Goal: Check status

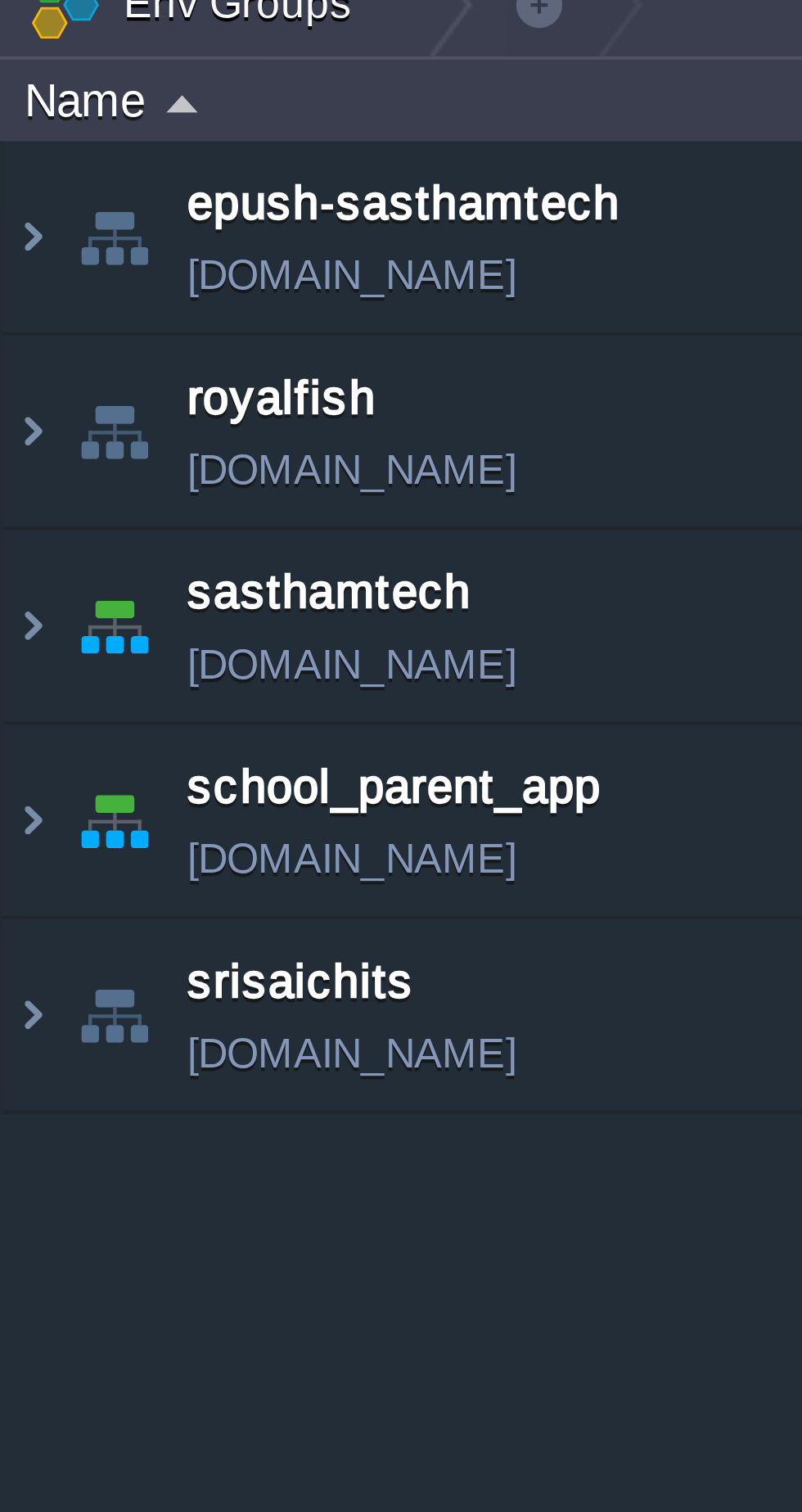
click at [5, 190] on img at bounding box center [7, 189] width 13 height 44
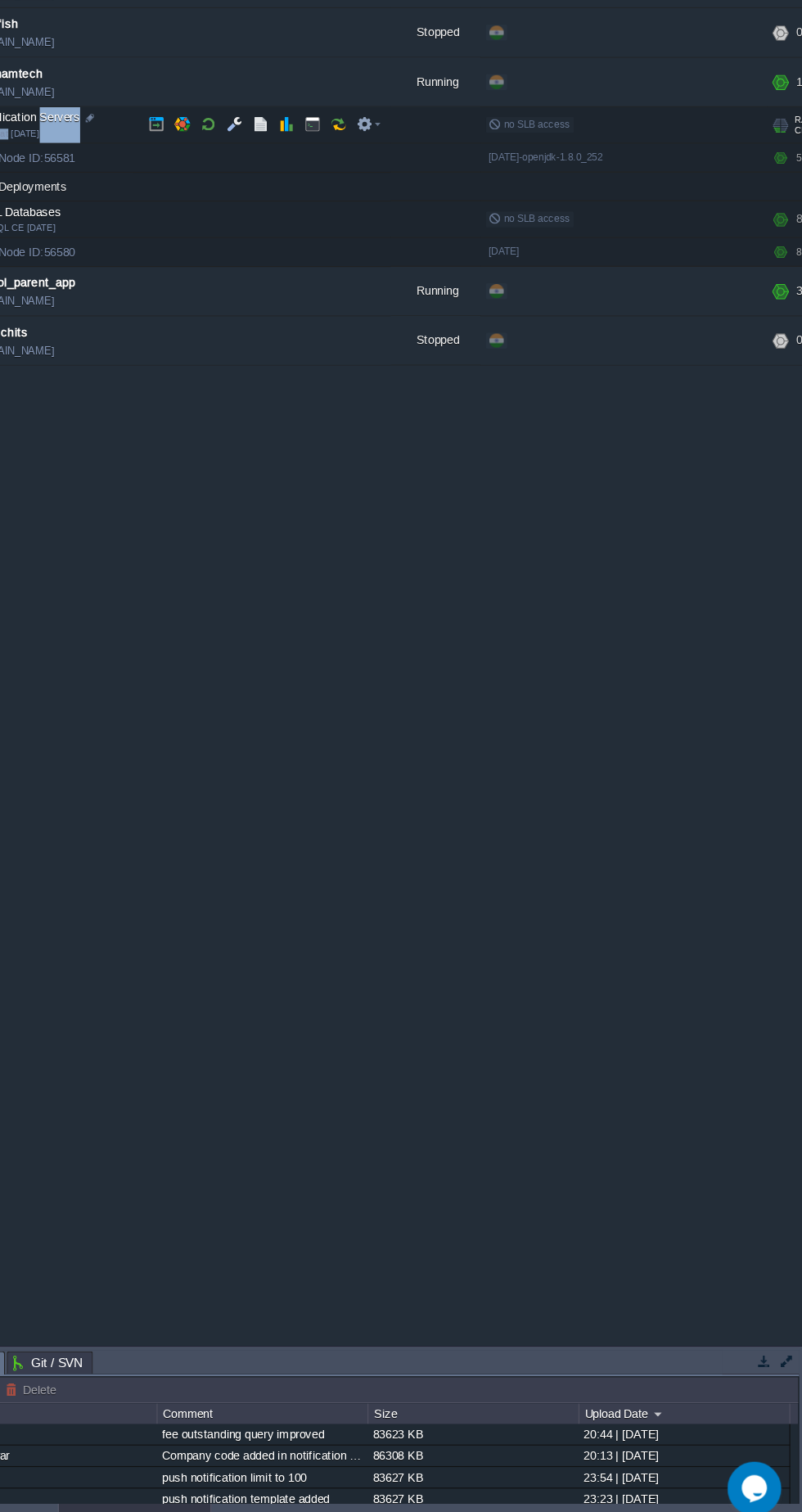
click at [476, 819] on div "epush-sasthamtech [DOMAIN_NAME] Stopped + Add to Env Group RAM 0% CPU 0% 0 / 11…" at bounding box center [401, 708] width 802 height 1265
click at [535, 967] on div "epush-sasthamtech [DOMAIN_NAME] Stopped + Add to Env Group RAM 0% CPU 0% 0 / 11…" at bounding box center [401, 708] width 802 height 1265
